Goal: Information Seeking & Learning: Learn about a topic

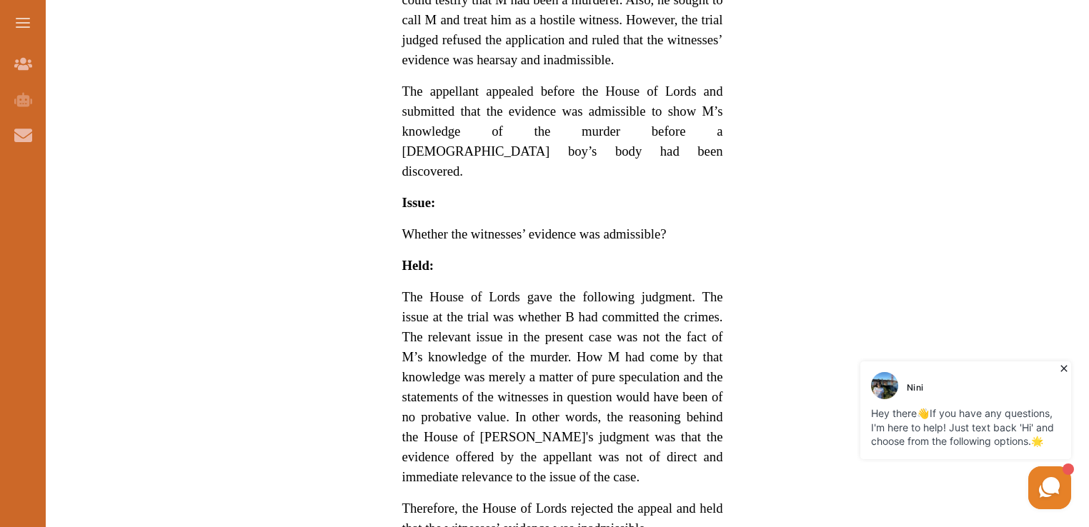
scroll to position [1021, 0]
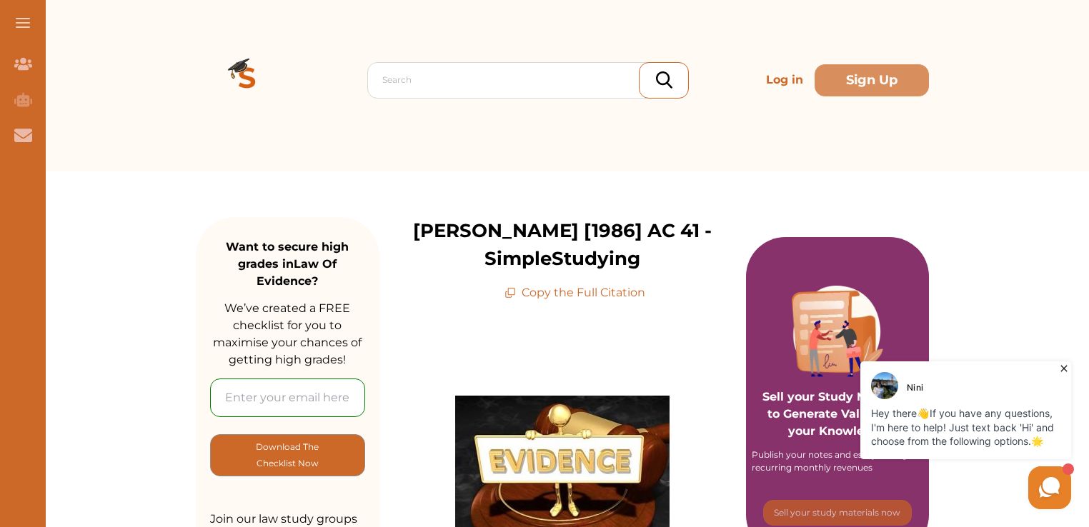
scroll to position [0, 0]
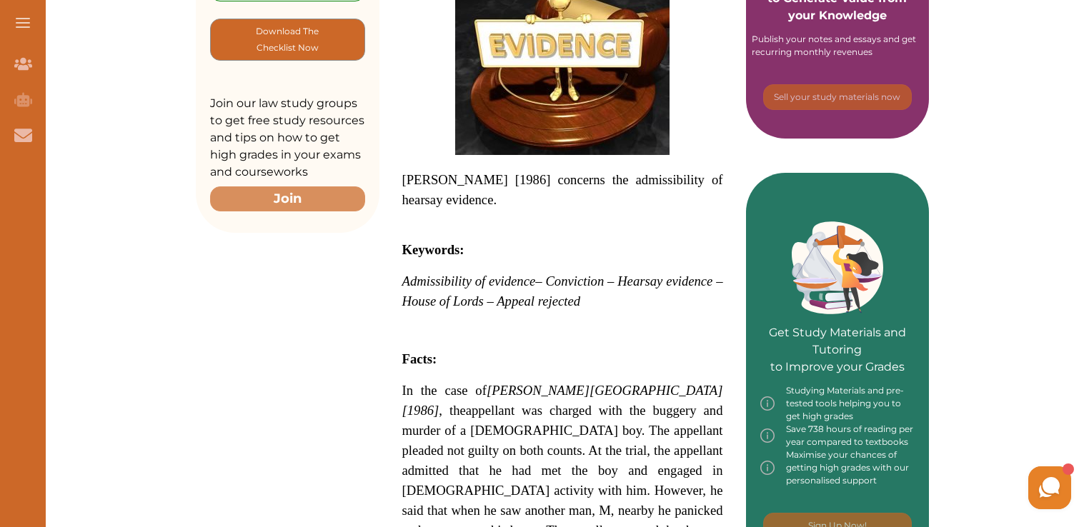
scroll to position [430, 0]
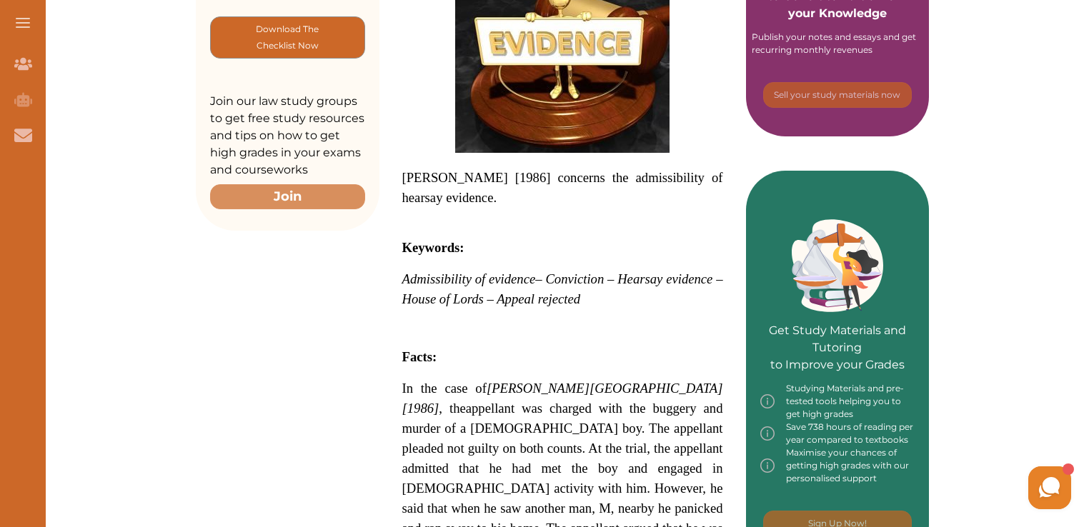
click at [645, 446] on span "appellant was charged with the buggery and murder of a [DEMOGRAPHIC_DATA] boy. …" at bounding box center [562, 528] width 321 height 255
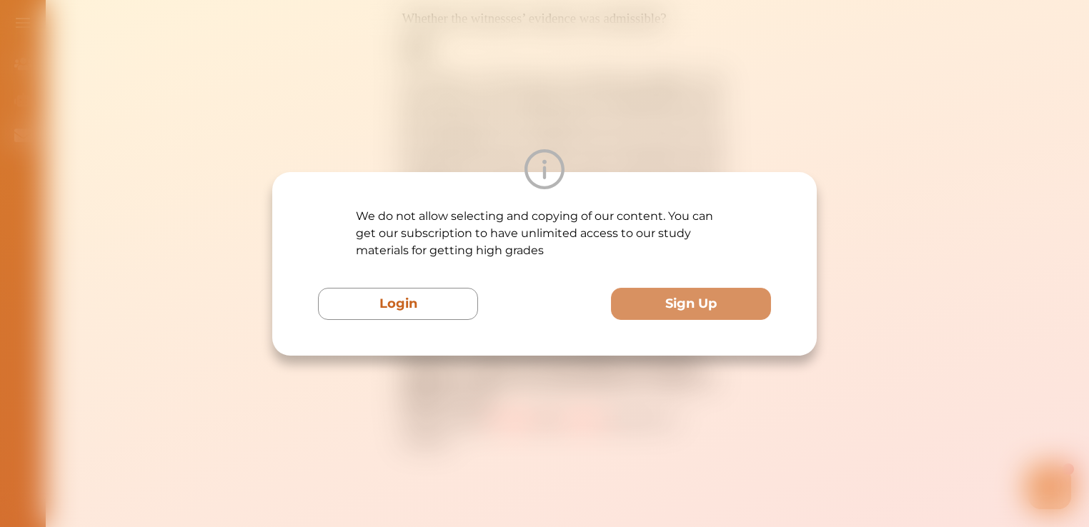
scroll to position [1243, 0]
click at [339, 297] on button "Login" at bounding box center [398, 304] width 160 height 32
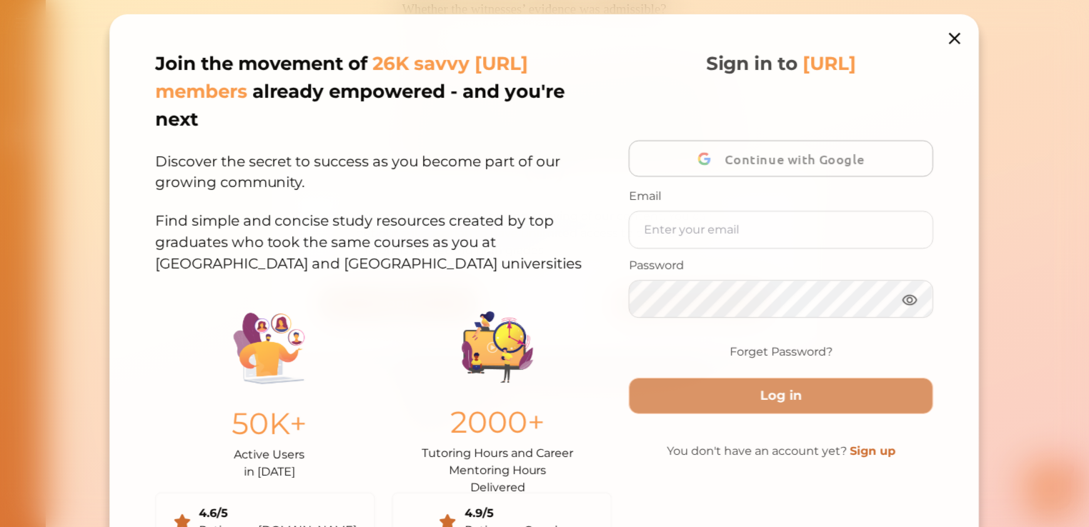
scroll to position [14, 0]
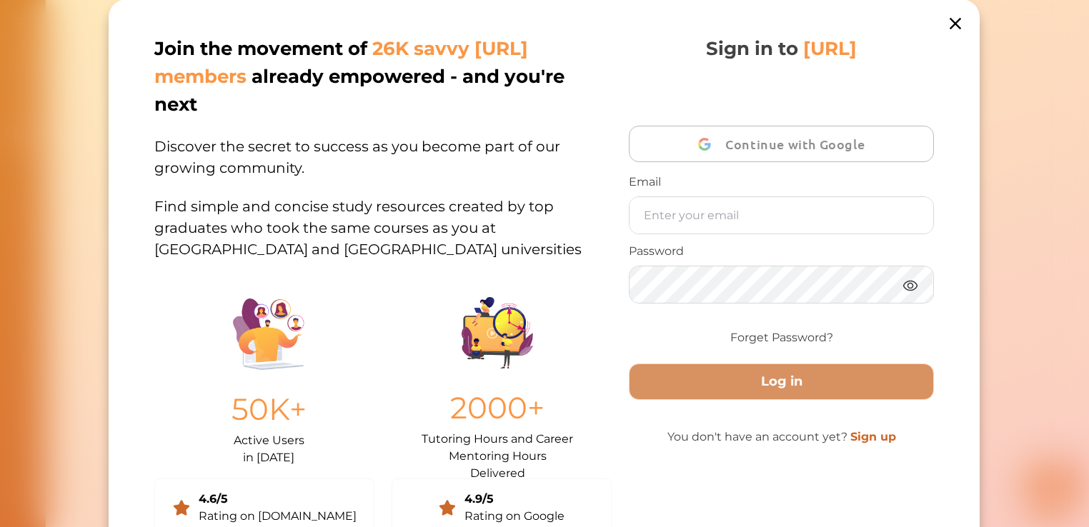
click at [411, 249] on p "Find simple and concise study resources created by top graduates who took the s…" at bounding box center [382, 219] width 457 height 81
click at [953, 26] on icon at bounding box center [956, 24] width 20 height 20
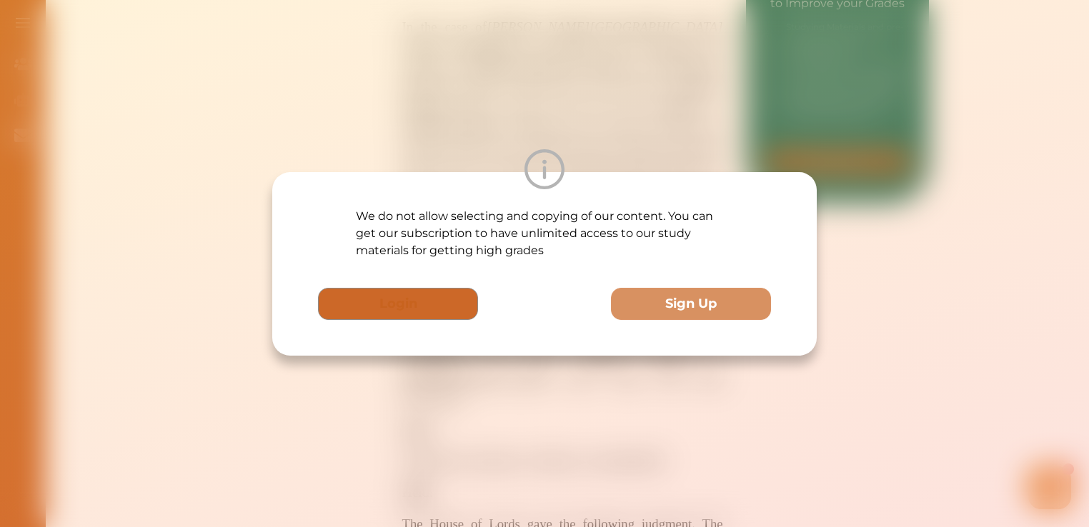
scroll to position [670, 0]
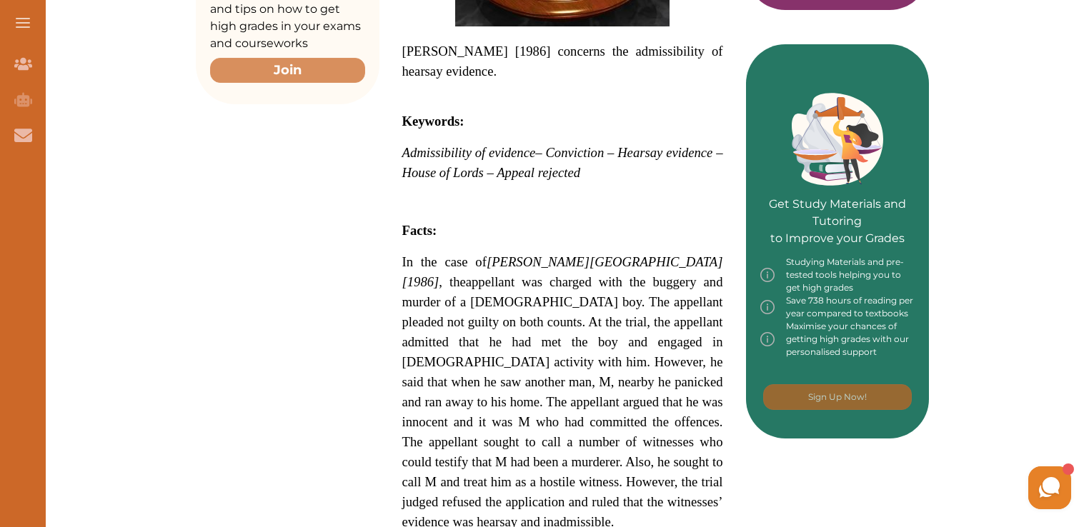
scroll to position [558, 0]
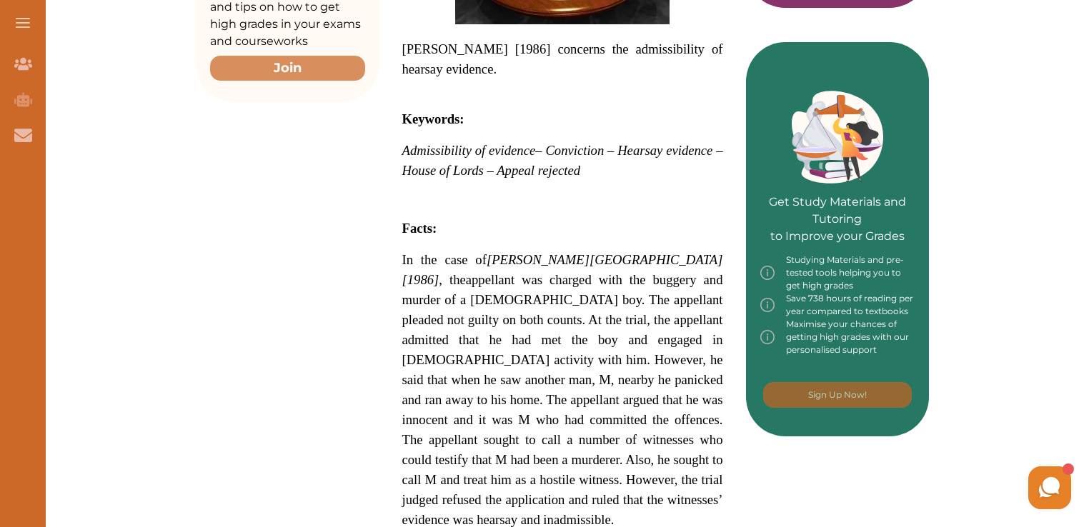
drag, startPoint x: 403, startPoint y: 44, endPoint x: 413, endPoint y: 61, distance: 19.9
click at [413, 61] on span "[PERSON_NAME] [1986] concerns the admissibility of hearsay evidence." at bounding box center [562, 58] width 321 height 35
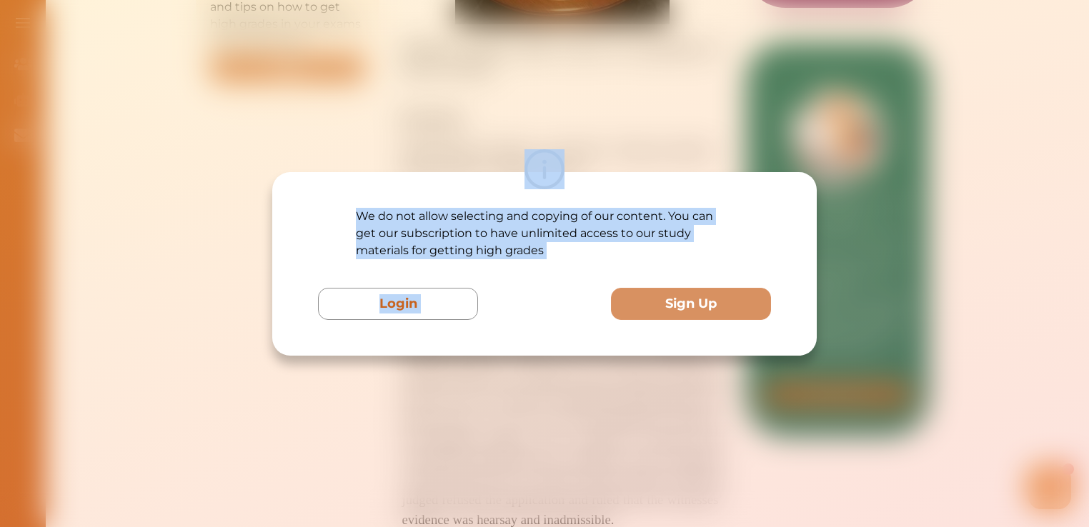
drag, startPoint x: 662, startPoint y: 281, endPoint x: 539, endPoint y: 162, distance: 171.8
click at [539, 208] on div "We do not allow selecting and copying of our content. You can get our subscript…" at bounding box center [544, 264] width 453 height 112
click at [539, 162] on img at bounding box center [545, 169] width 40 height 40
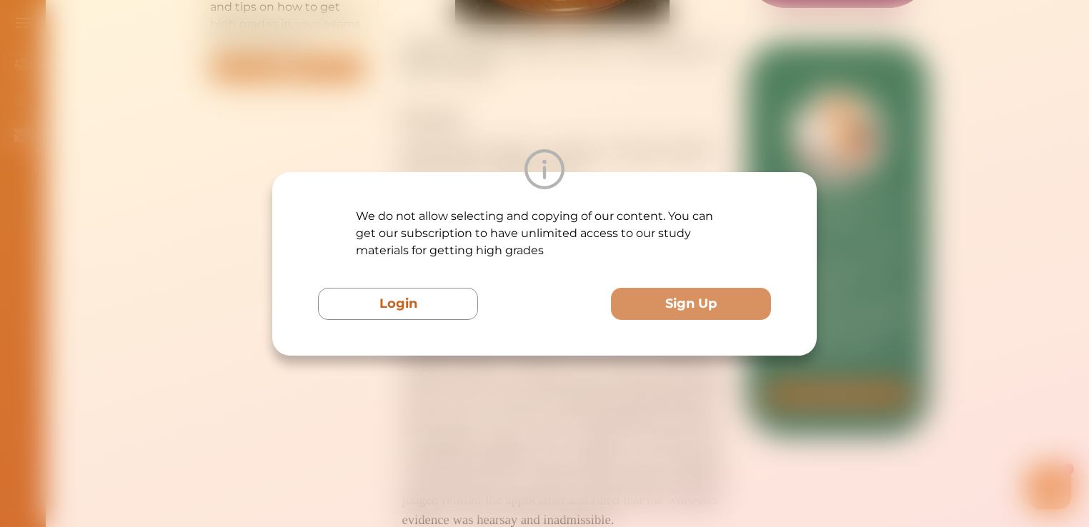
click at [663, 89] on div "We do not allow selecting and copying of our content. You can get our subscript…" at bounding box center [544, 263] width 1089 height 527
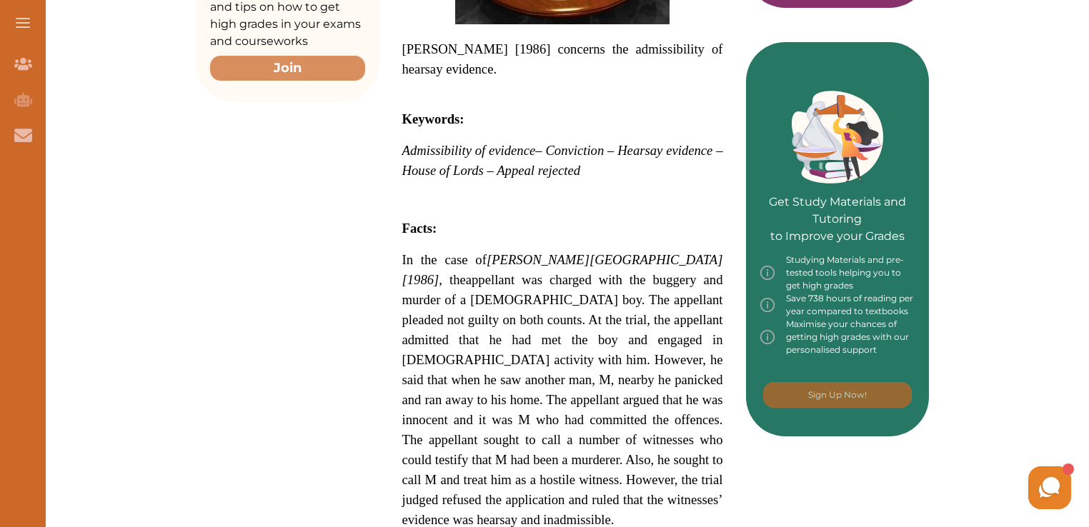
click at [274, 464] on div "Want to secure high grades in Law Of Evidence ? We’ve created a FREE checklist …" at bounding box center [562, 440] width 733 height 1630
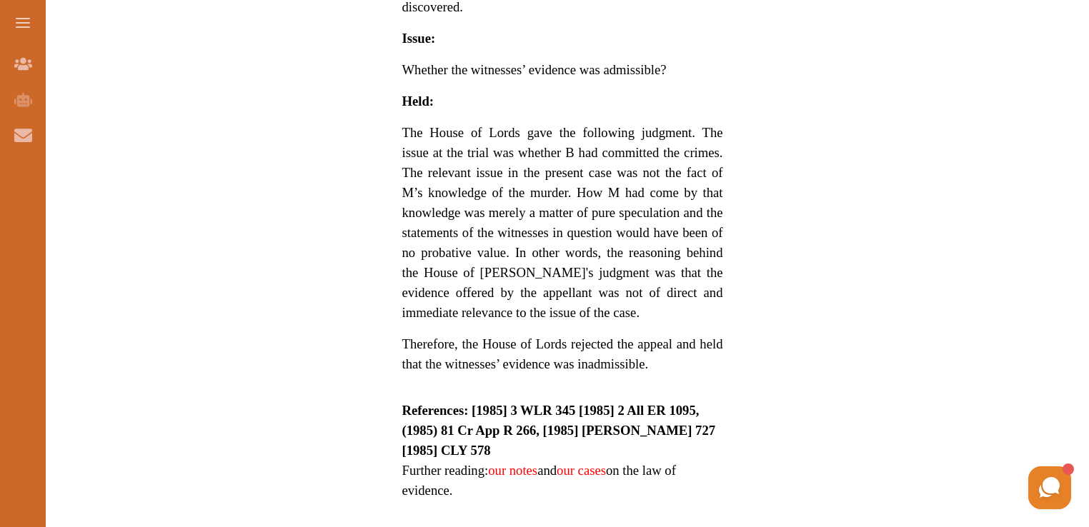
scroll to position [1186, 0]
